Goal: Information Seeking & Learning: Learn about a topic

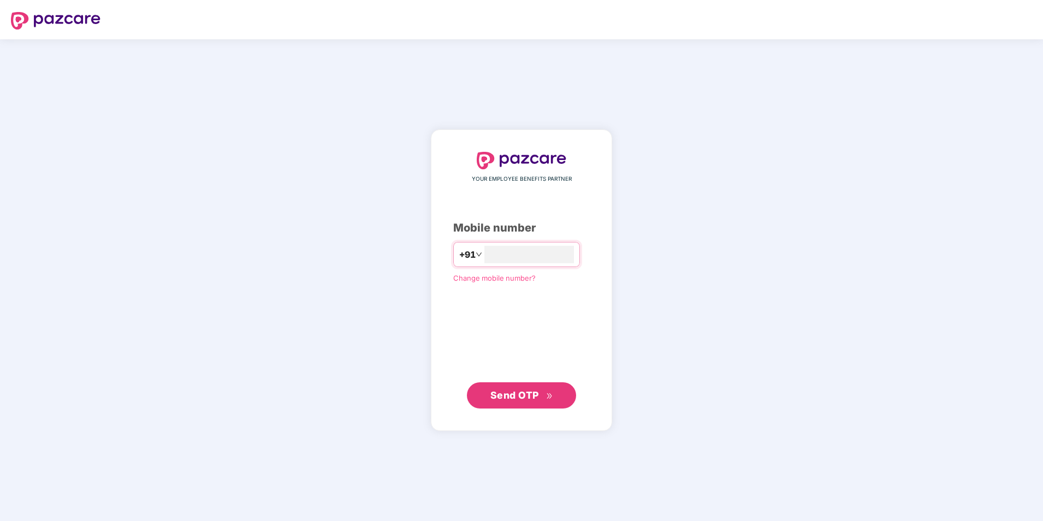
type input "**********"
click at [564, 409] on div "**********" at bounding box center [521, 279] width 181 height 301
click at [561, 405] on button "Send OTP" at bounding box center [521, 395] width 109 height 26
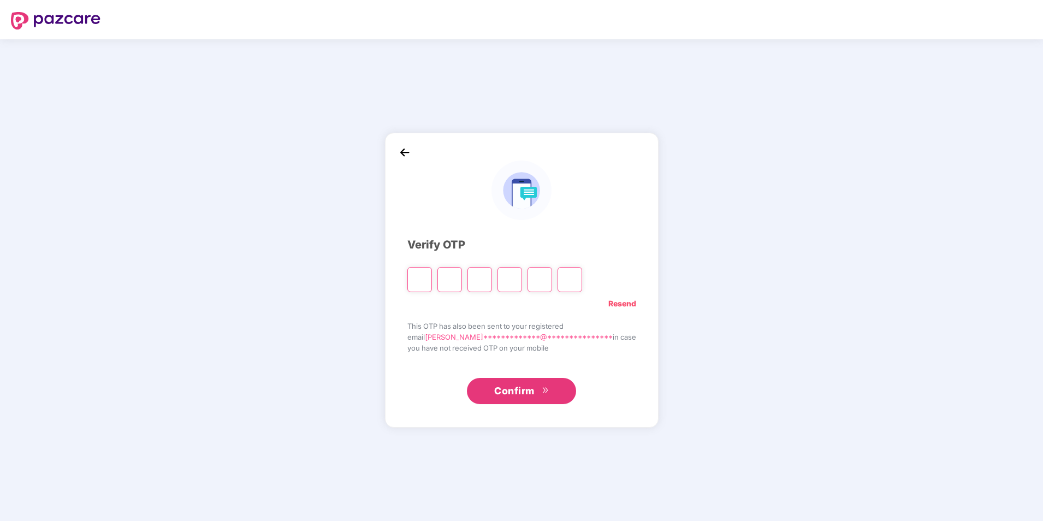
type input "*"
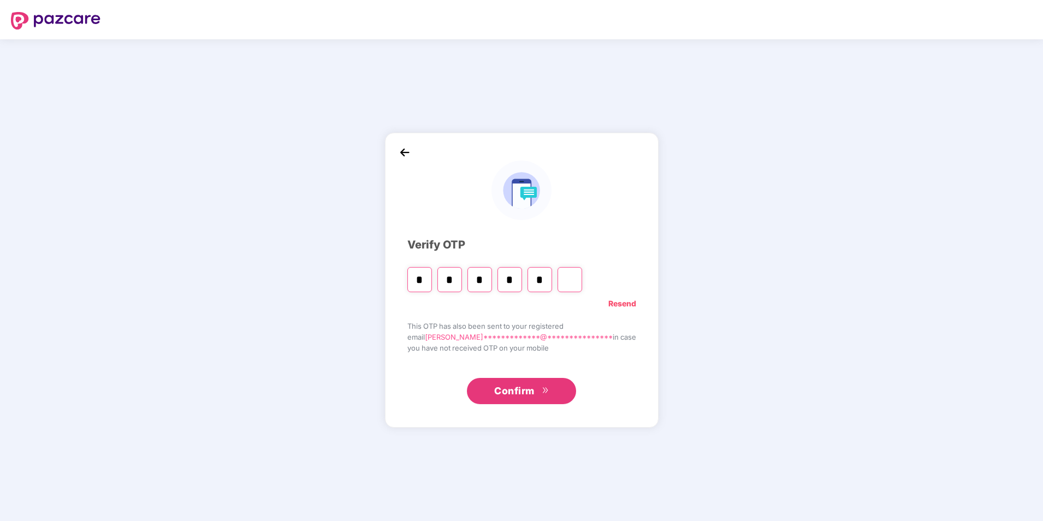
type input "*"
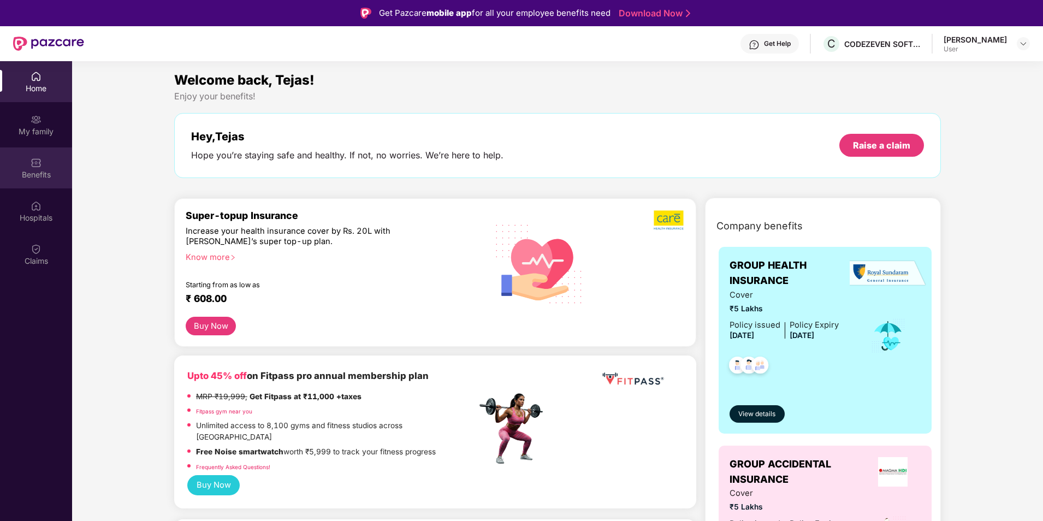
click at [46, 163] on div "Benefits" at bounding box center [36, 167] width 72 height 41
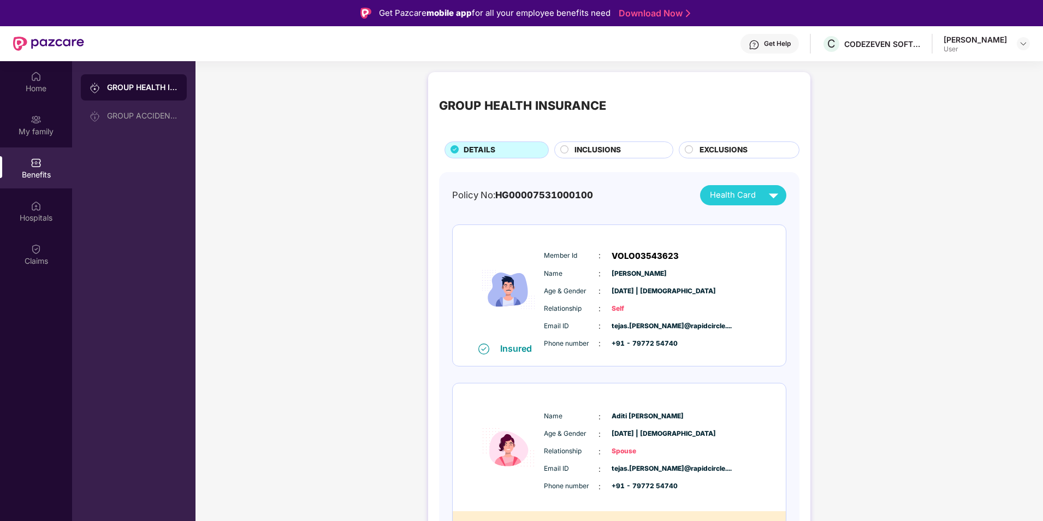
click at [586, 147] on span "INCLUSIONS" at bounding box center [598, 150] width 46 height 12
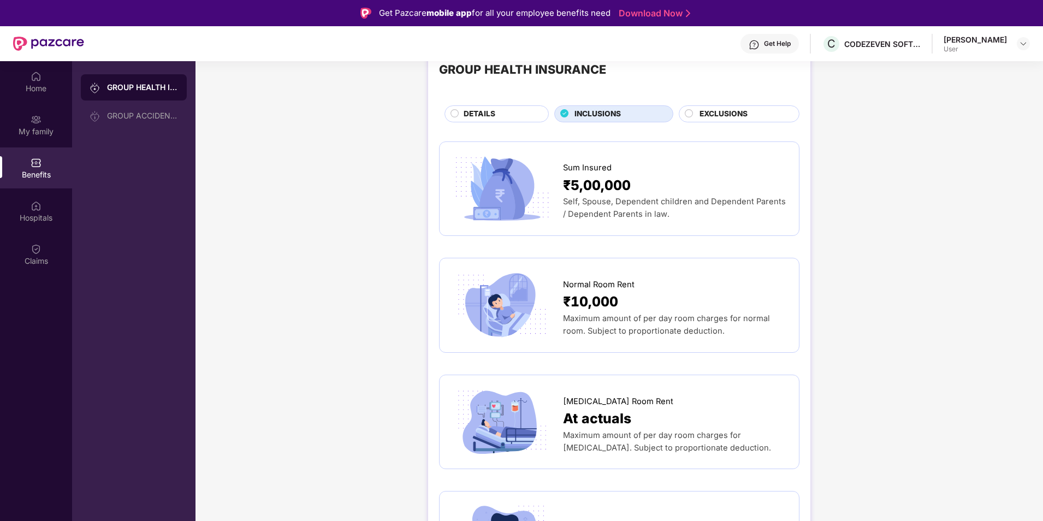
scroll to position [55, 0]
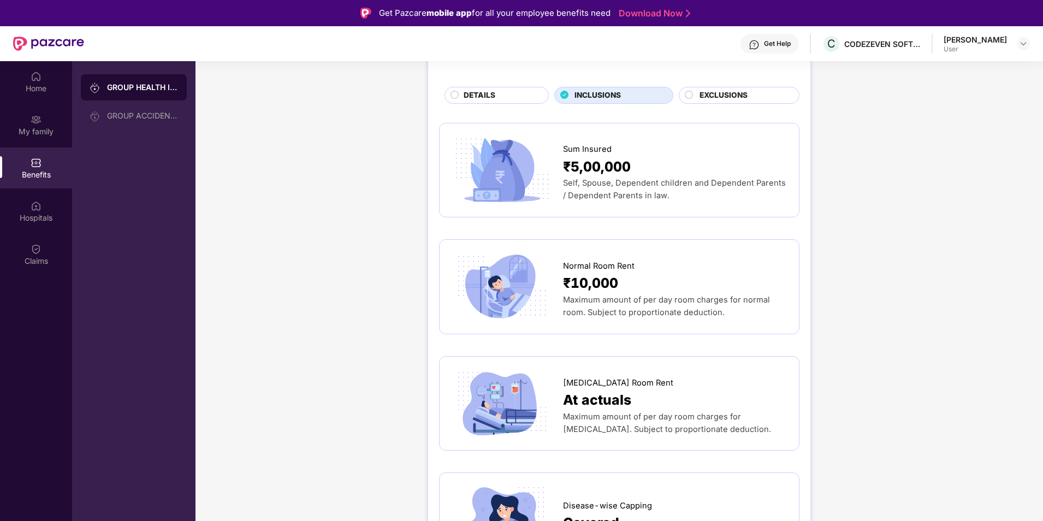
click at [596, 171] on span "₹5,00,000" at bounding box center [597, 166] width 68 height 21
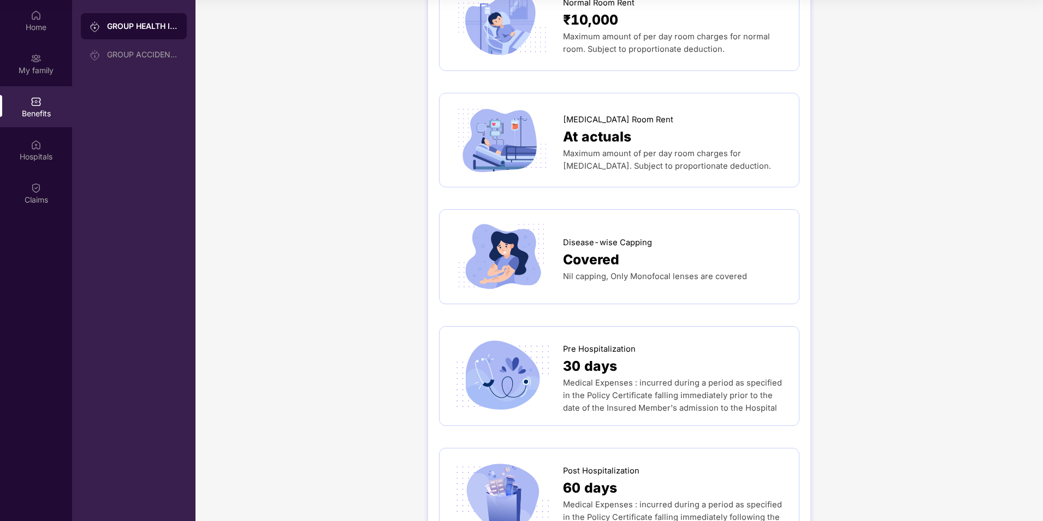
scroll to position [26, 0]
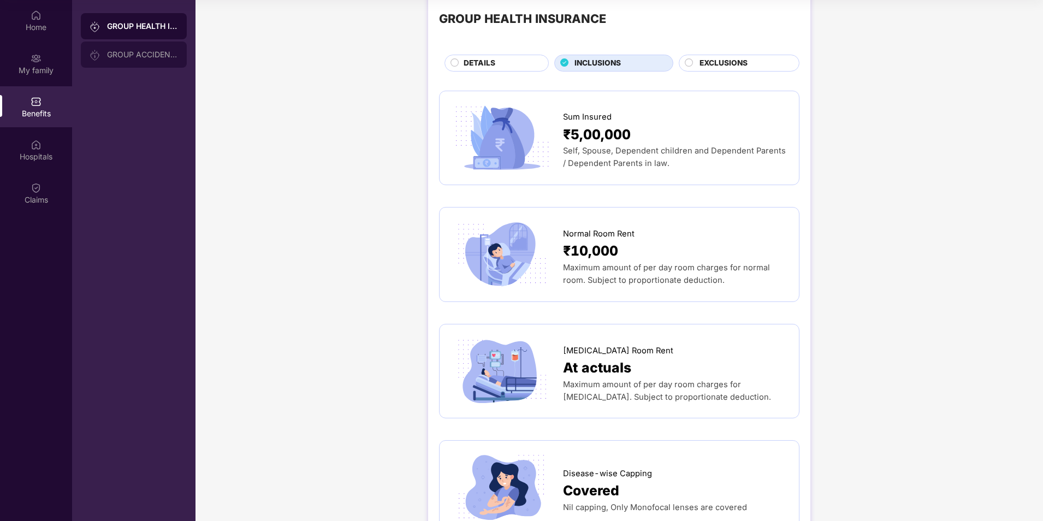
click at [151, 45] on div "GROUP ACCIDENTAL INSURANCE" at bounding box center [134, 55] width 106 height 26
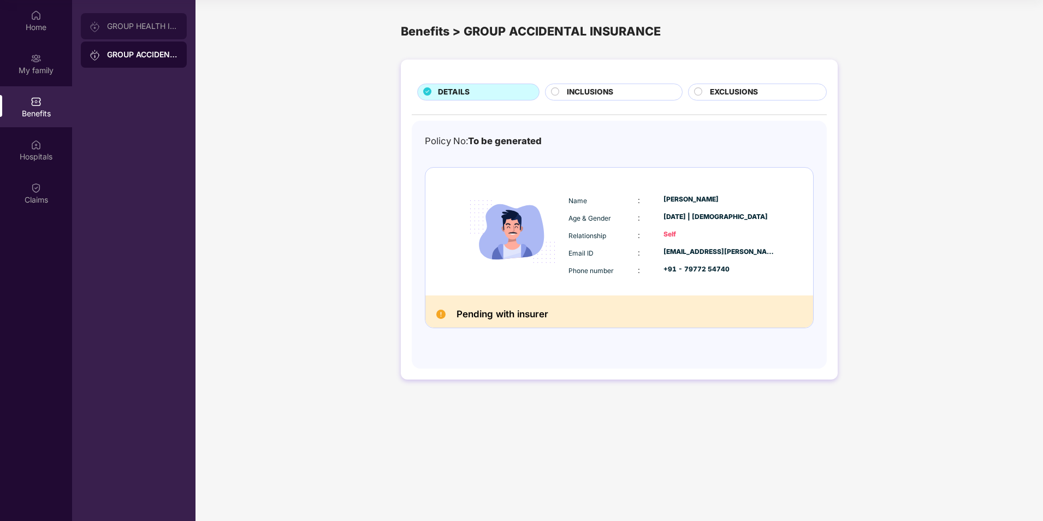
click at [146, 31] on div "GROUP HEALTH INSURANCE" at bounding box center [134, 26] width 106 height 26
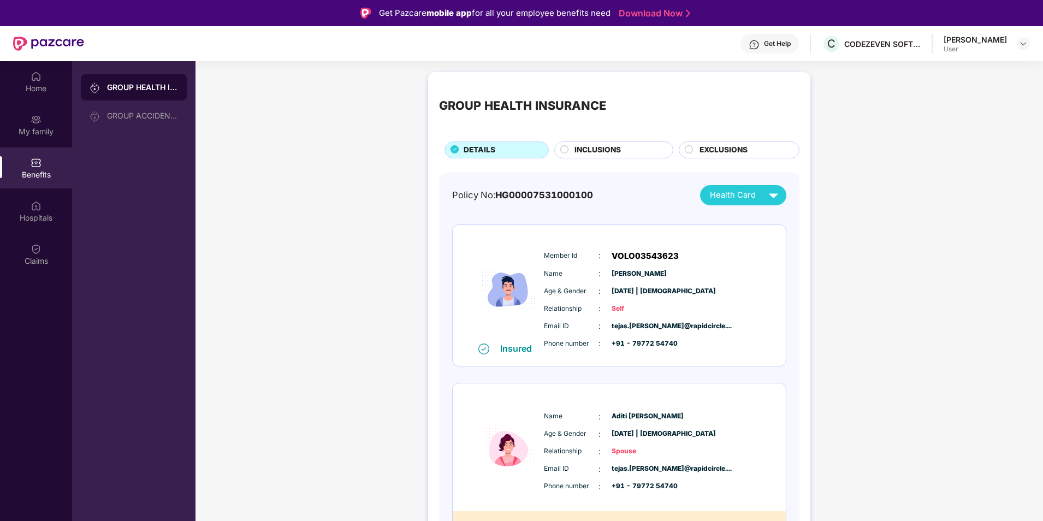
click at [733, 190] on span "Health Card" at bounding box center [733, 195] width 46 height 13
click at [312, 204] on div "GROUP HEALTH INSURANCE DETAILS INCLUSIONS EXCLUSIONS Policy No: HG0000753100010…" at bounding box center [620, 514] width 848 height 895
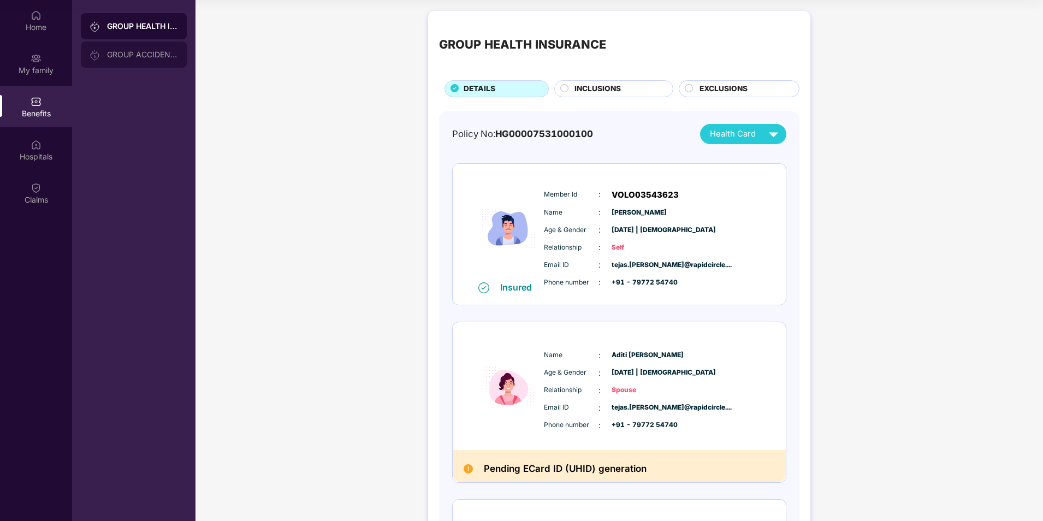
click at [102, 42] on div "GROUP ACCIDENTAL INSURANCE" at bounding box center [134, 55] width 106 height 26
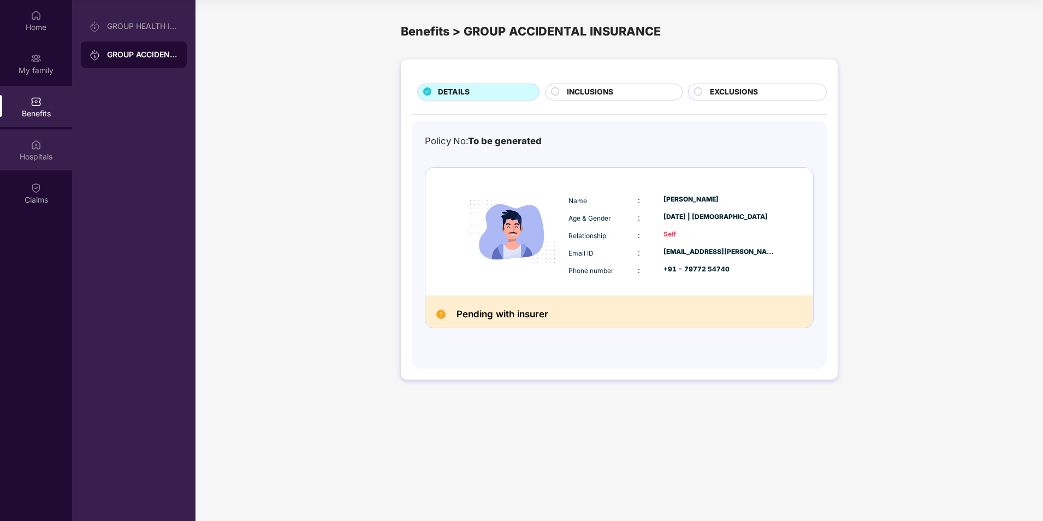
click at [50, 143] on div "Hospitals" at bounding box center [36, 149] width 72 height 41
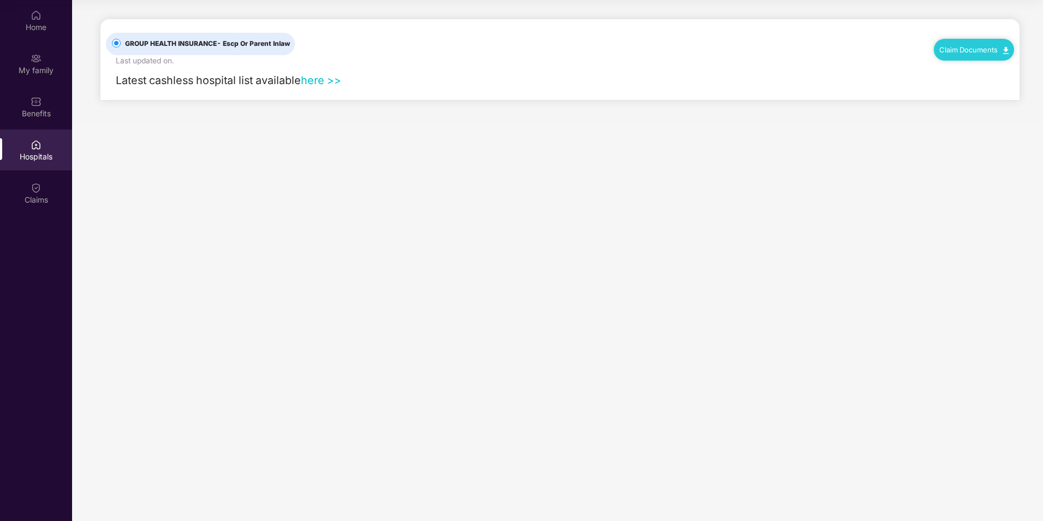
click at [322, 82] on link "here >>" at bounding box center [321, 80] width 40 height 13
click at [51, 126] on div "Benefits" at bounding box center [36, 106] width 72 height 41
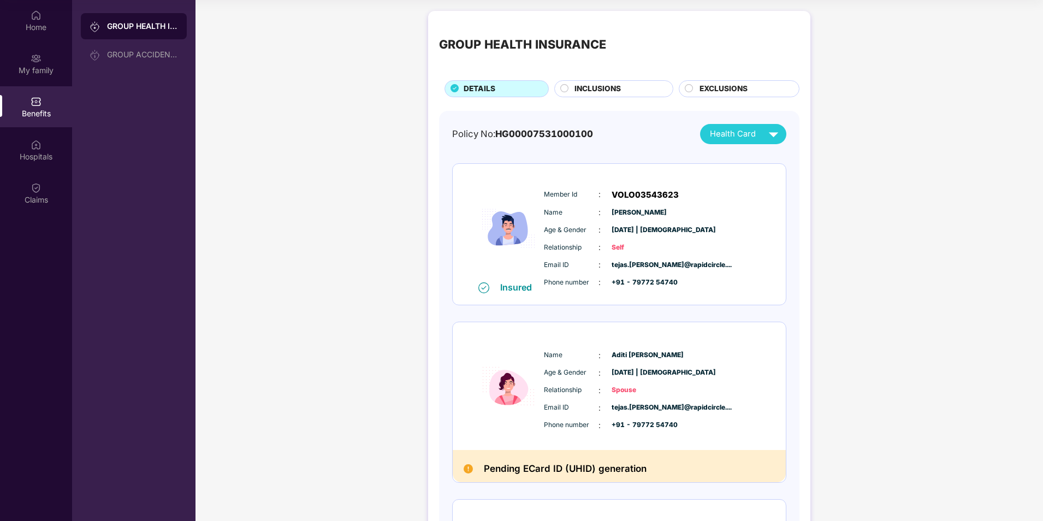
click at [741, 143] on div "Health Card" at bounding box center [746, 134] width 73 height 19
click at [741, 163] on div "[PERSON_NAME]" at bounding box center [754, 159] width 136 height 12
